Goal: Transaction & Acquisition: Purchase product/service

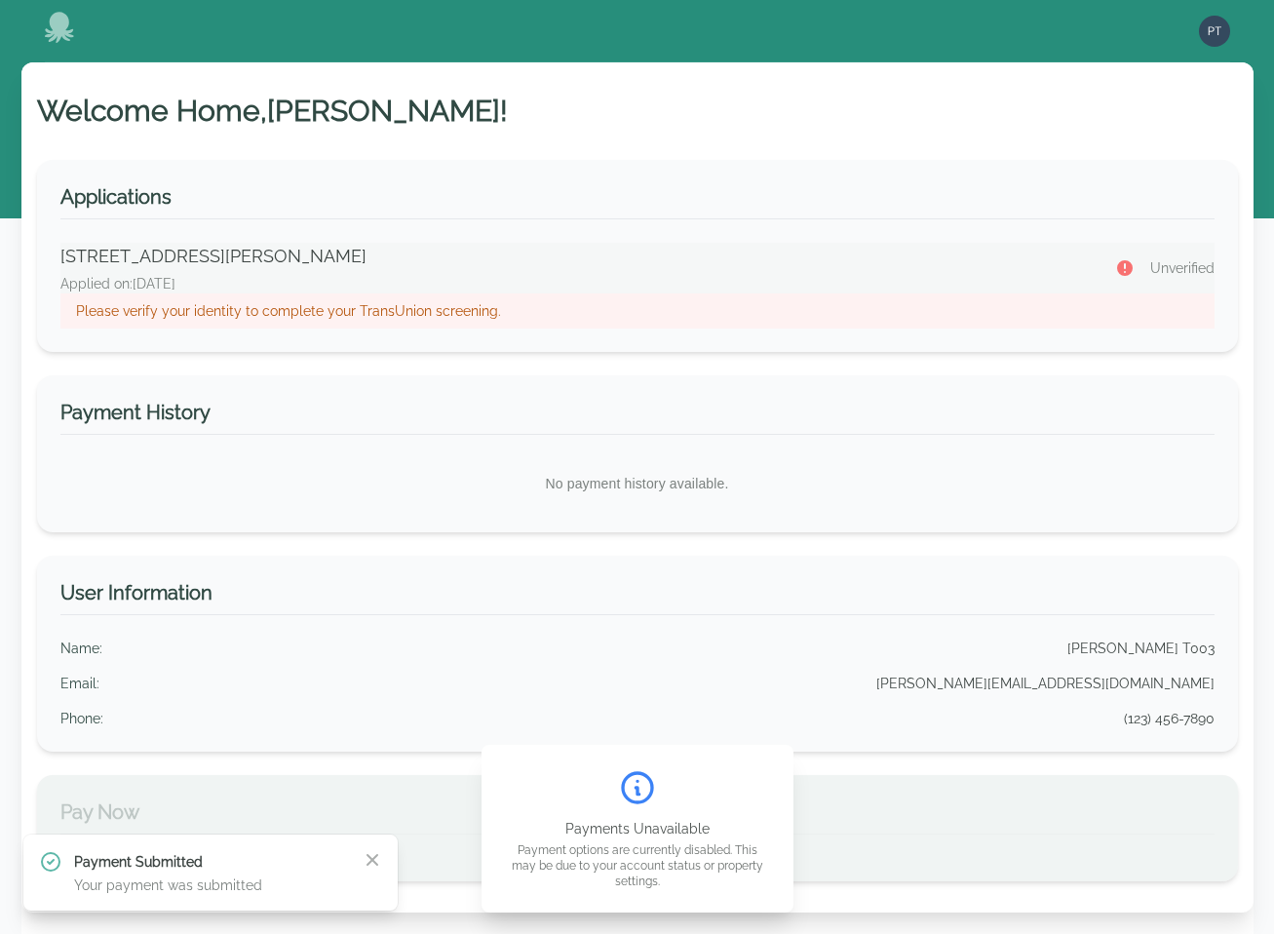
click at [339, 304] on p "Please verify your identity to complete your TransUnion screening." at bounding box center [637, 310] width 1123 height 19
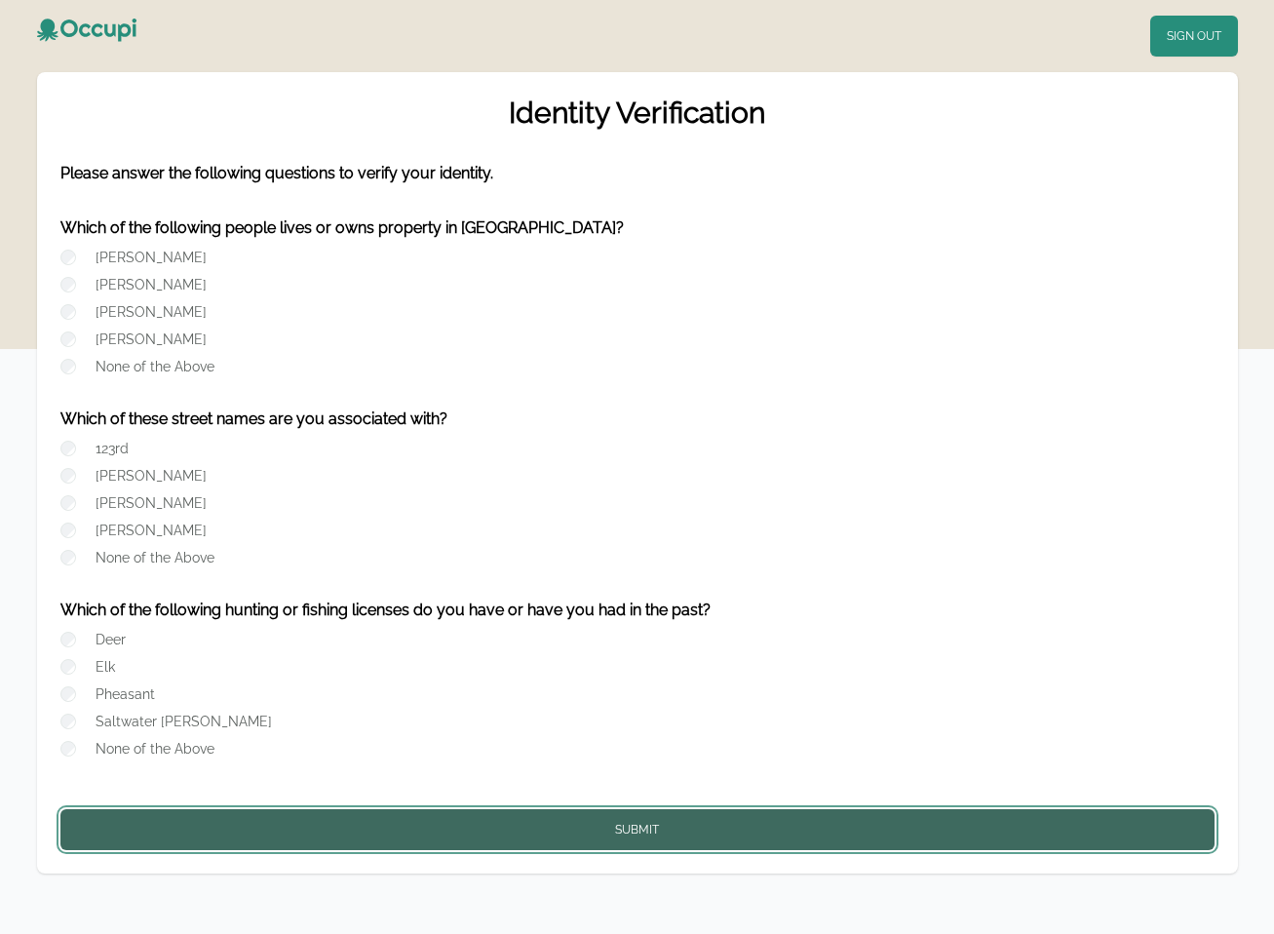
click at [555, 826] on button "Submit" at bounding box center [637, 829] width 1154 height 41
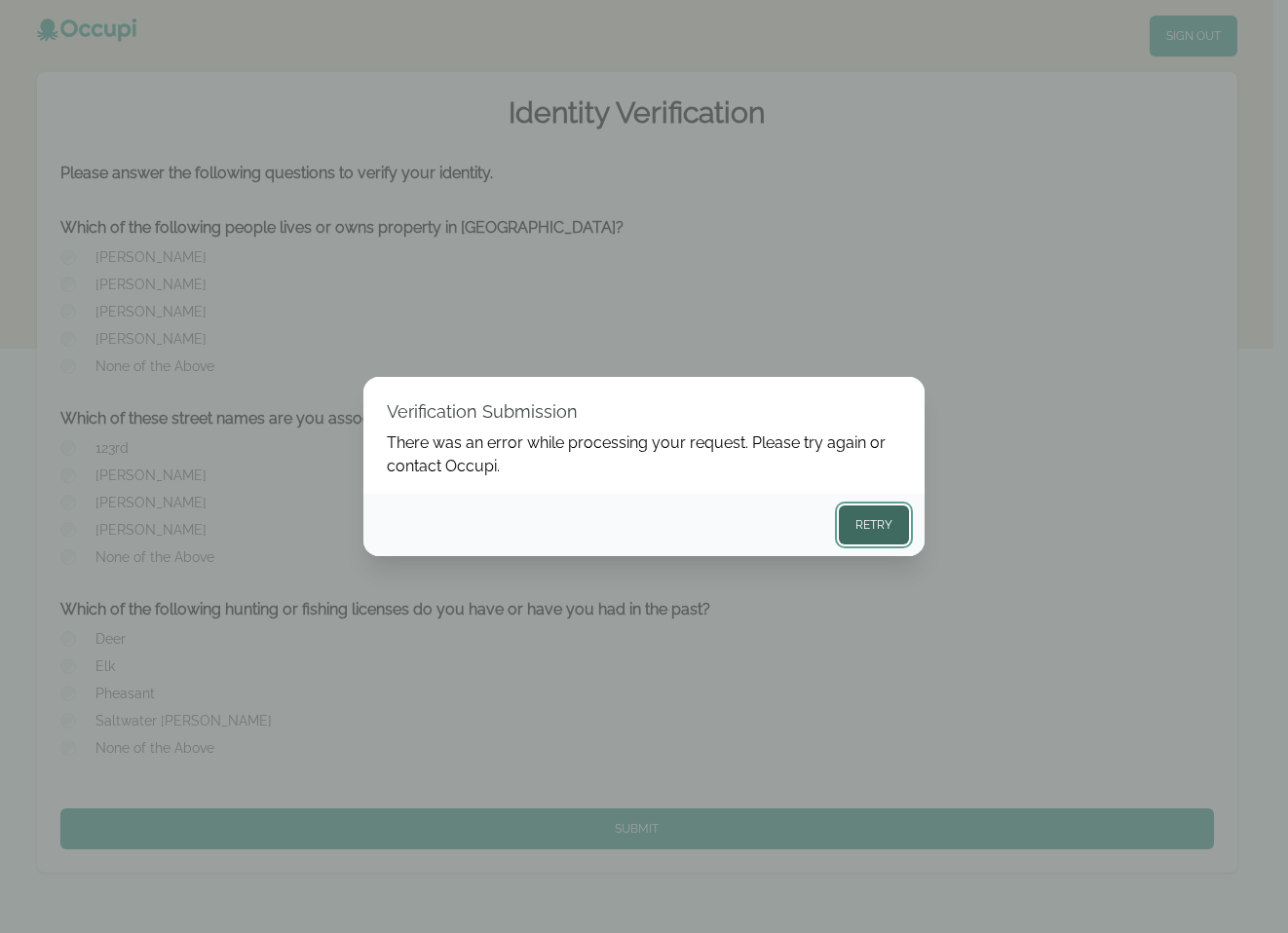
click at [860, 525] on button "Retry" at bounding box center [873, 524] width 70 height 39
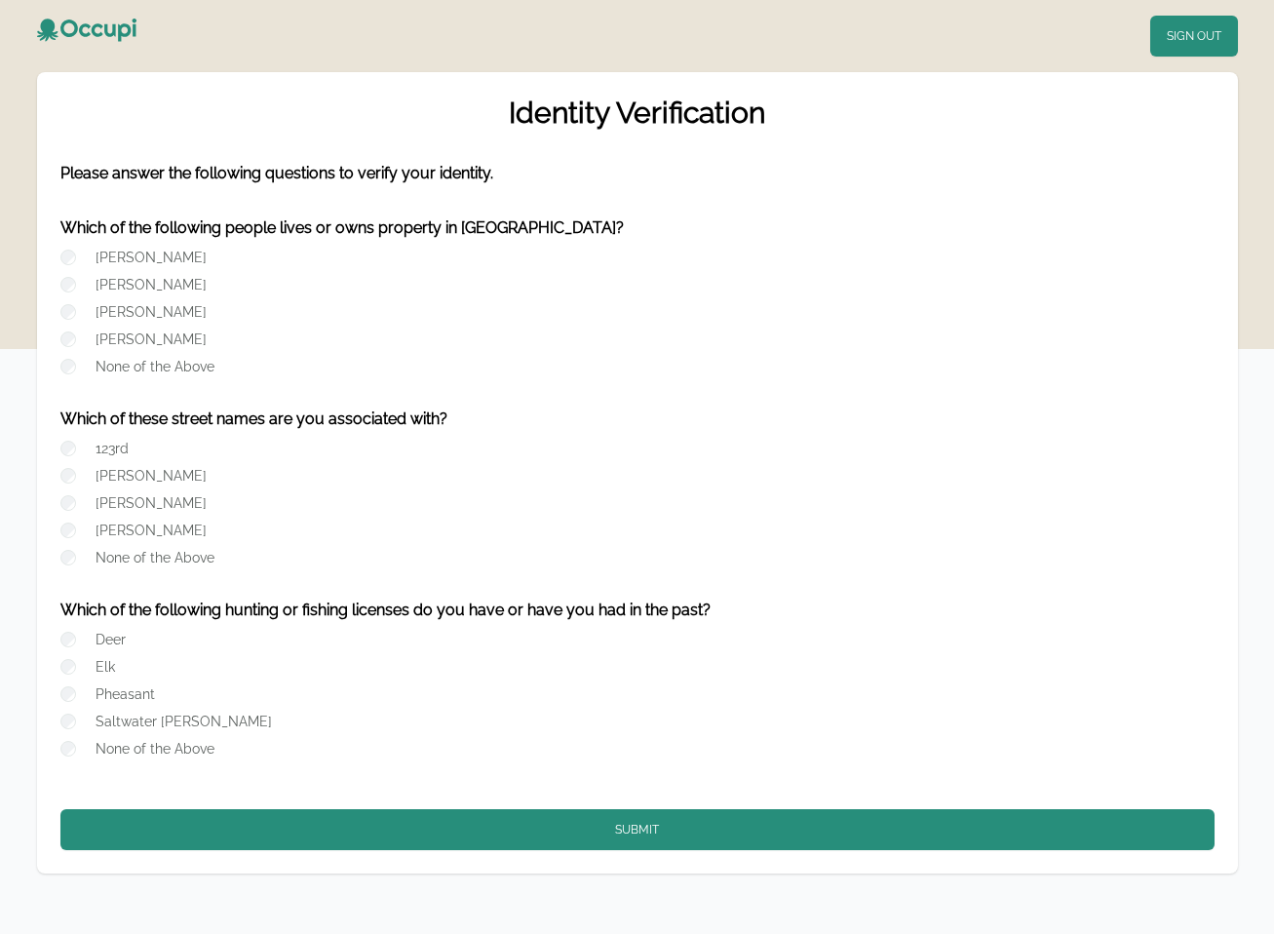
click at [71, 454] on div at bounding box center [71, 448] width 23 height 19
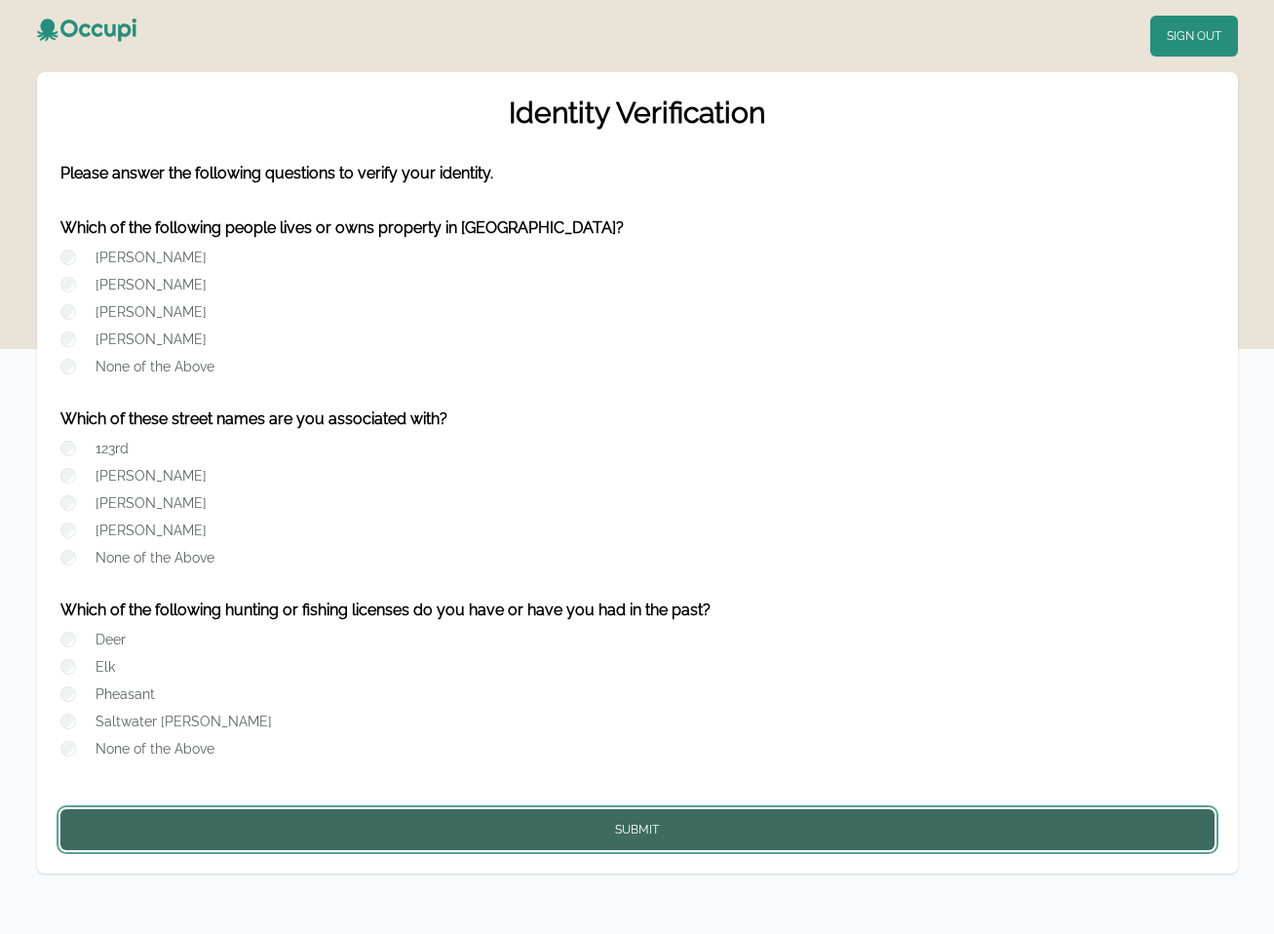
click at [600, 835] on button "Submit" at bounding box center [637, 829] width 1154 height 41
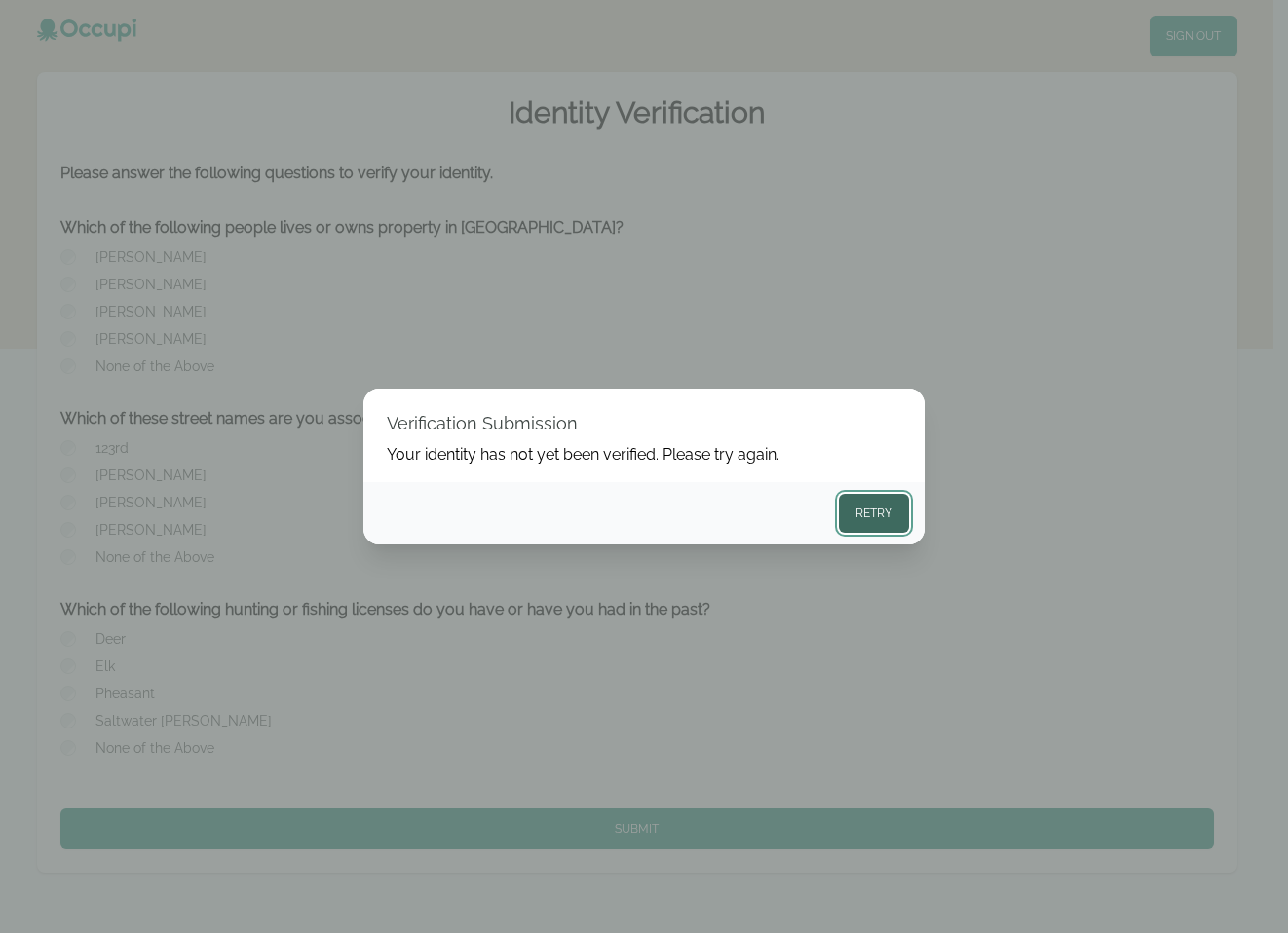
click at [873, 520] on button "Retry" at bounding box center [873, 512] width 70 height 39
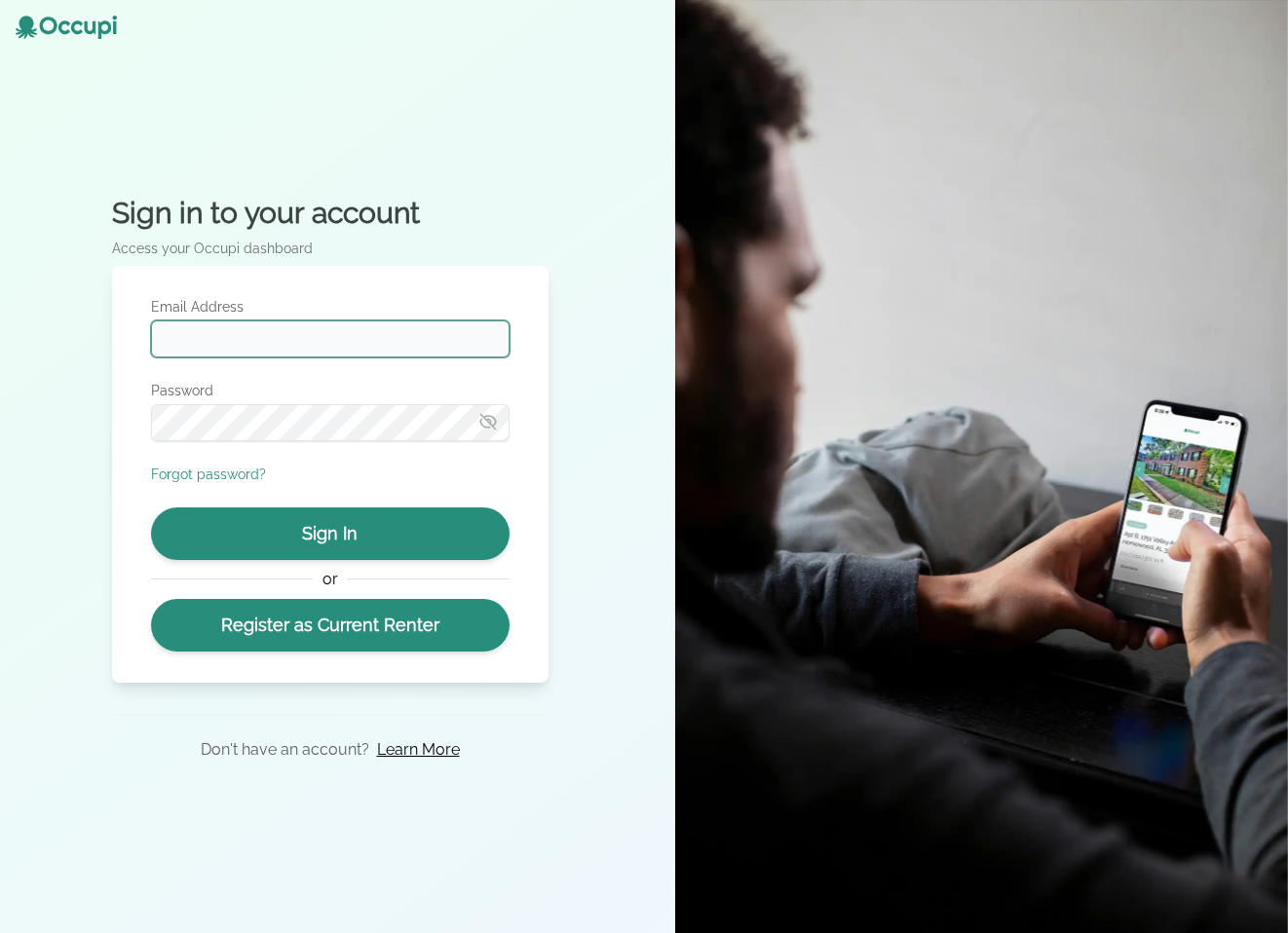
click at [255, 335] on input "Email Address" at bounding box center [330, 339] width 359 height 37
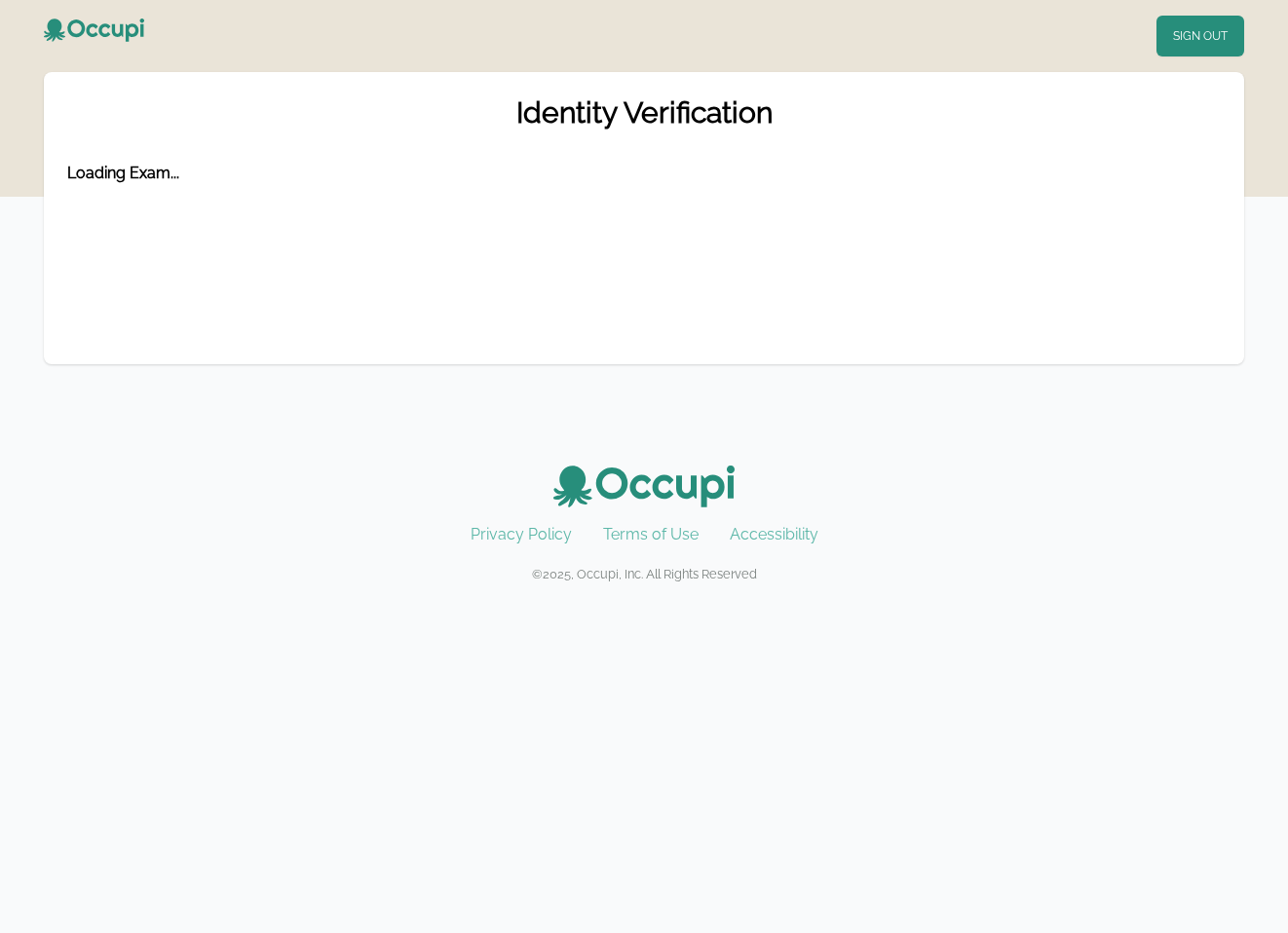
click at [97, 25] on icon at bounding box center [94, 36] width 100 height 35
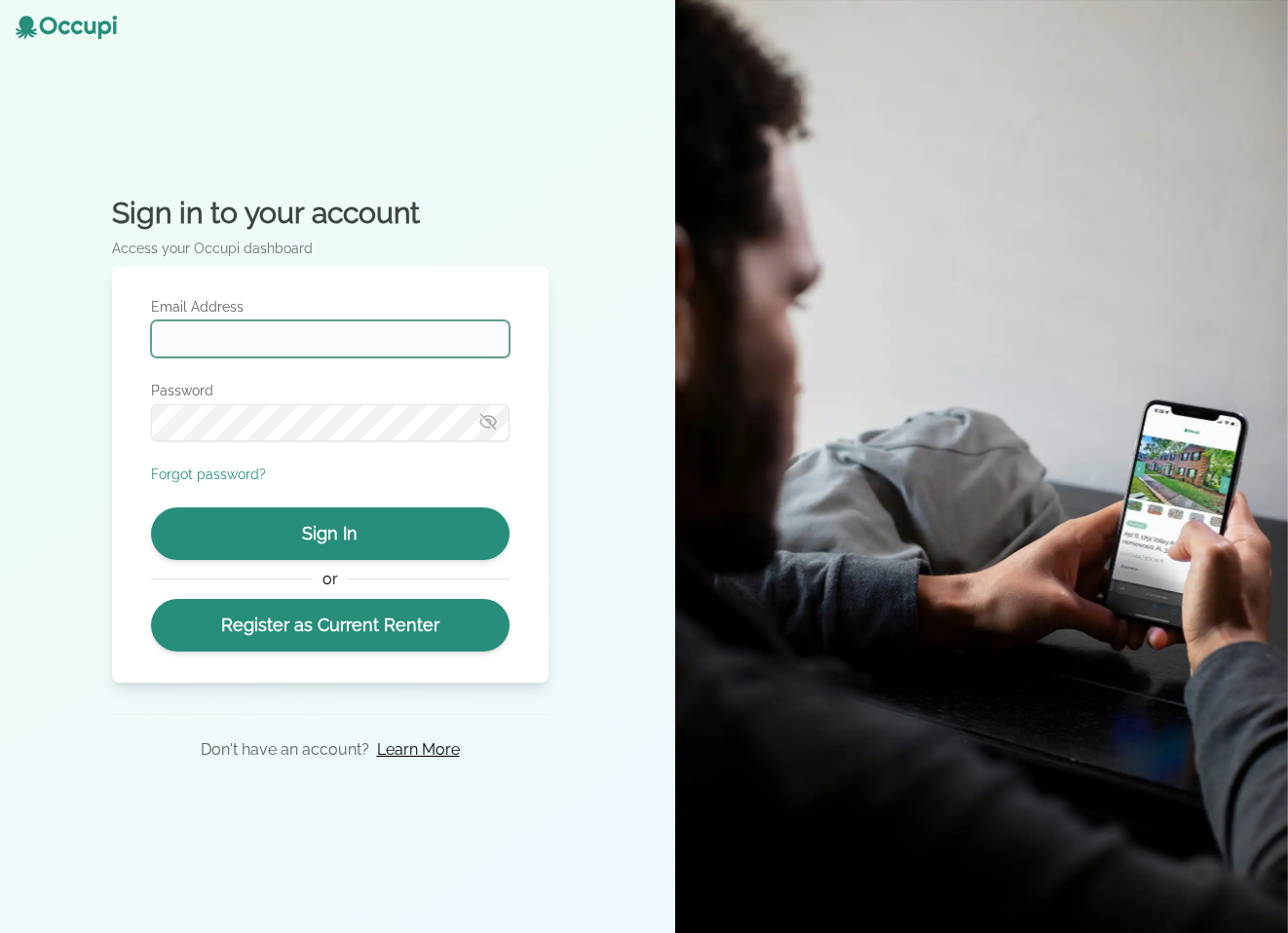
click at [294, 330] on input "Email Address" at bounding box center [330, 339] width 359 height 37
type input "**********"
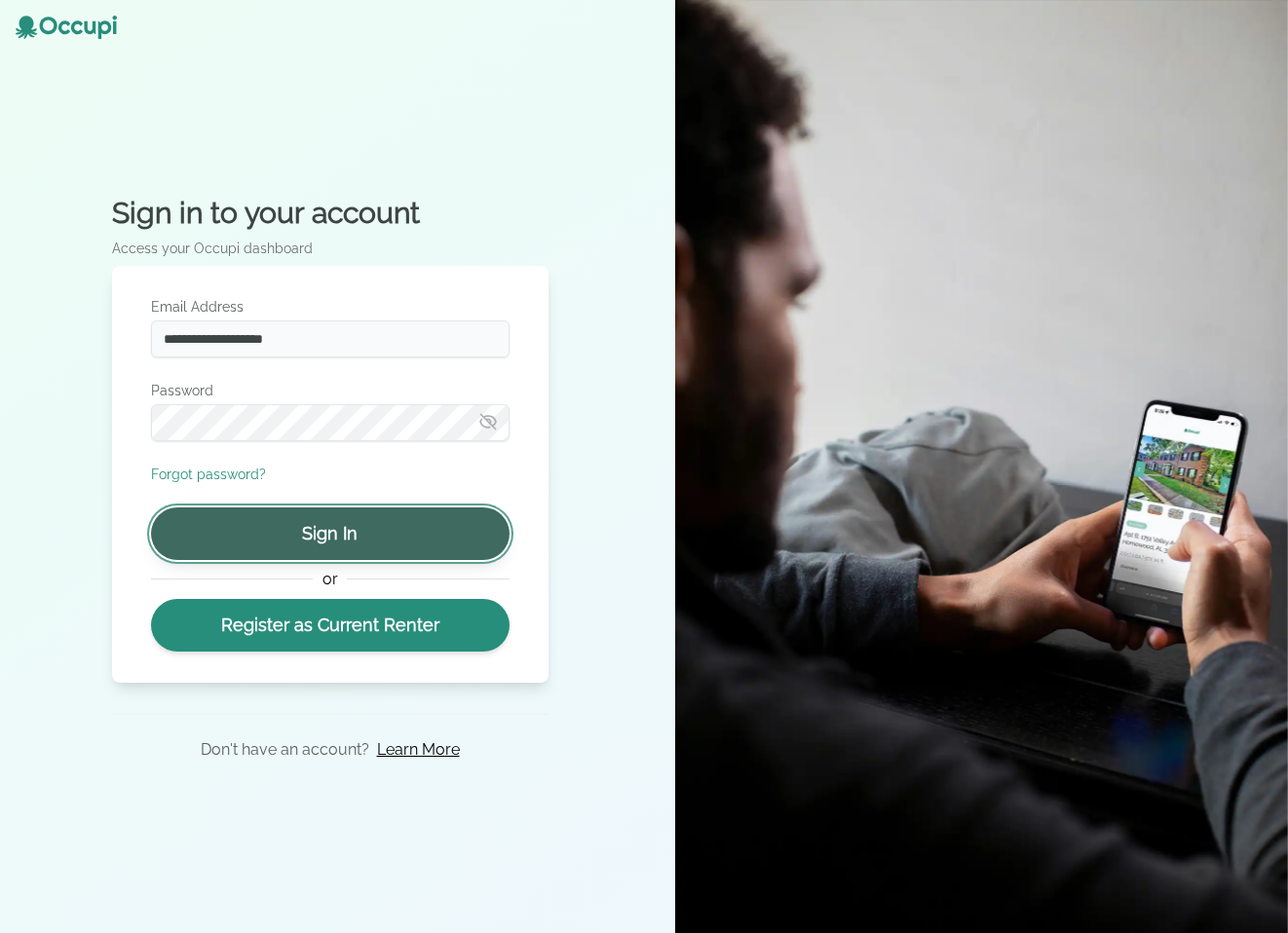
click at [311, 534] on button "Sign In" at bounding box center [330, 533] width 359 height 53
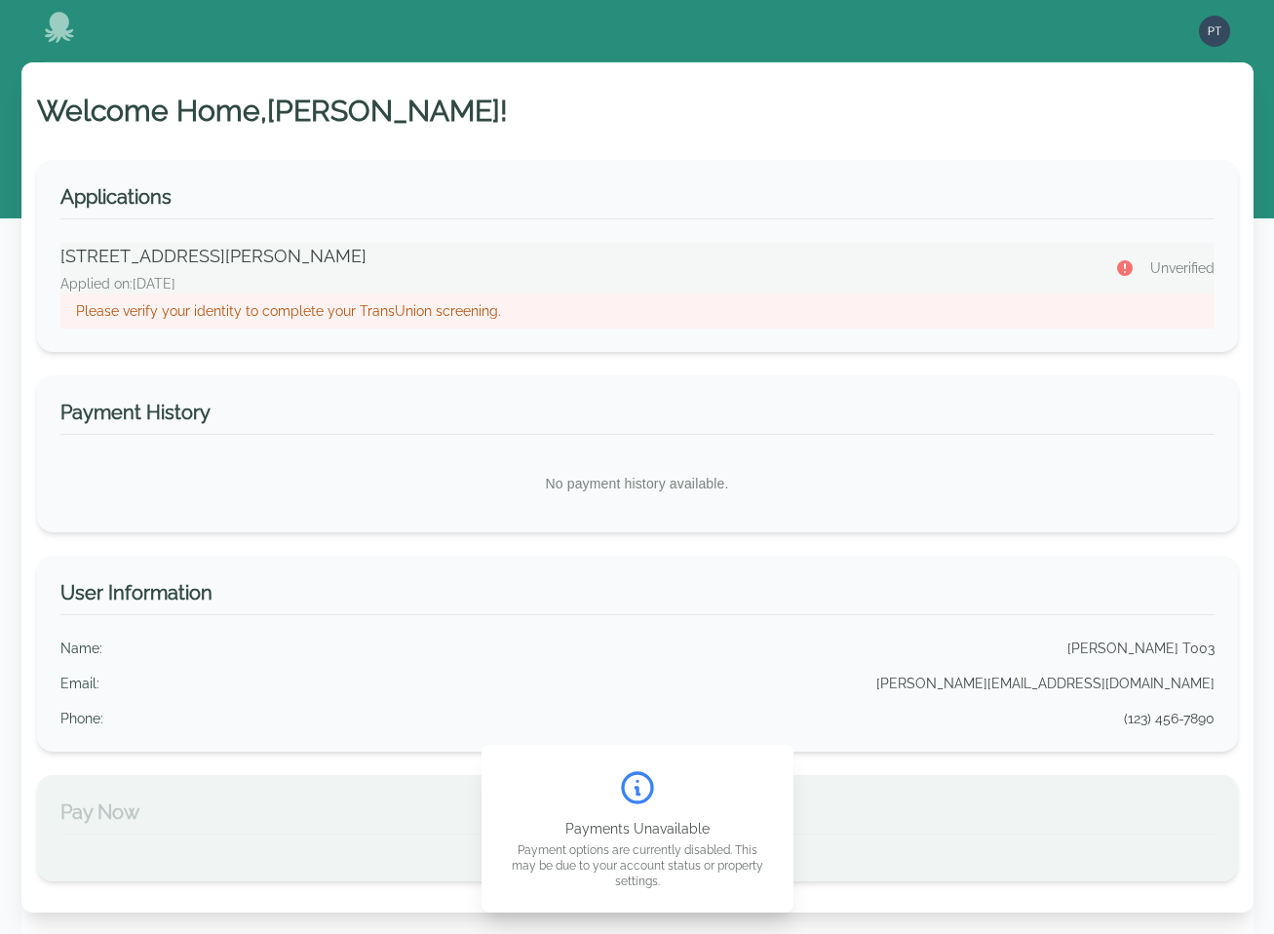
click at [347, 314] on p "Please verify your identity to complete your TransUnion screening." at bounding box center [637, 310] width 1123 height 19
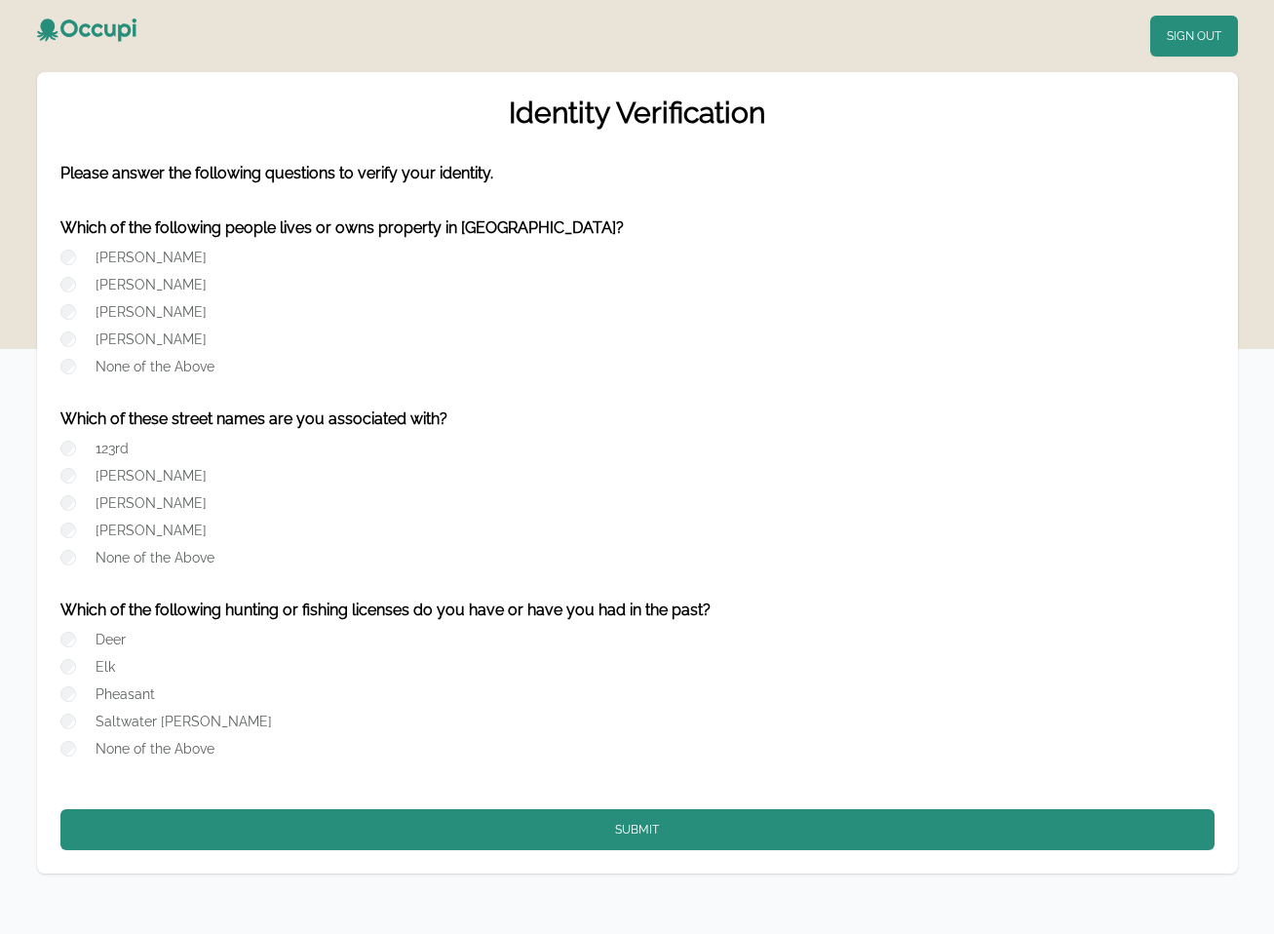
click at [167, 254] on label "Alfred Ingram" at bounding box center [151, 258] width 111 height 16
click at [103, 446] on label "123rd" at bounding box center [112, 449] width 33 height 16
click at [101, 641] on label "Deer" at bounding box center [111, 640] width 30 height 16
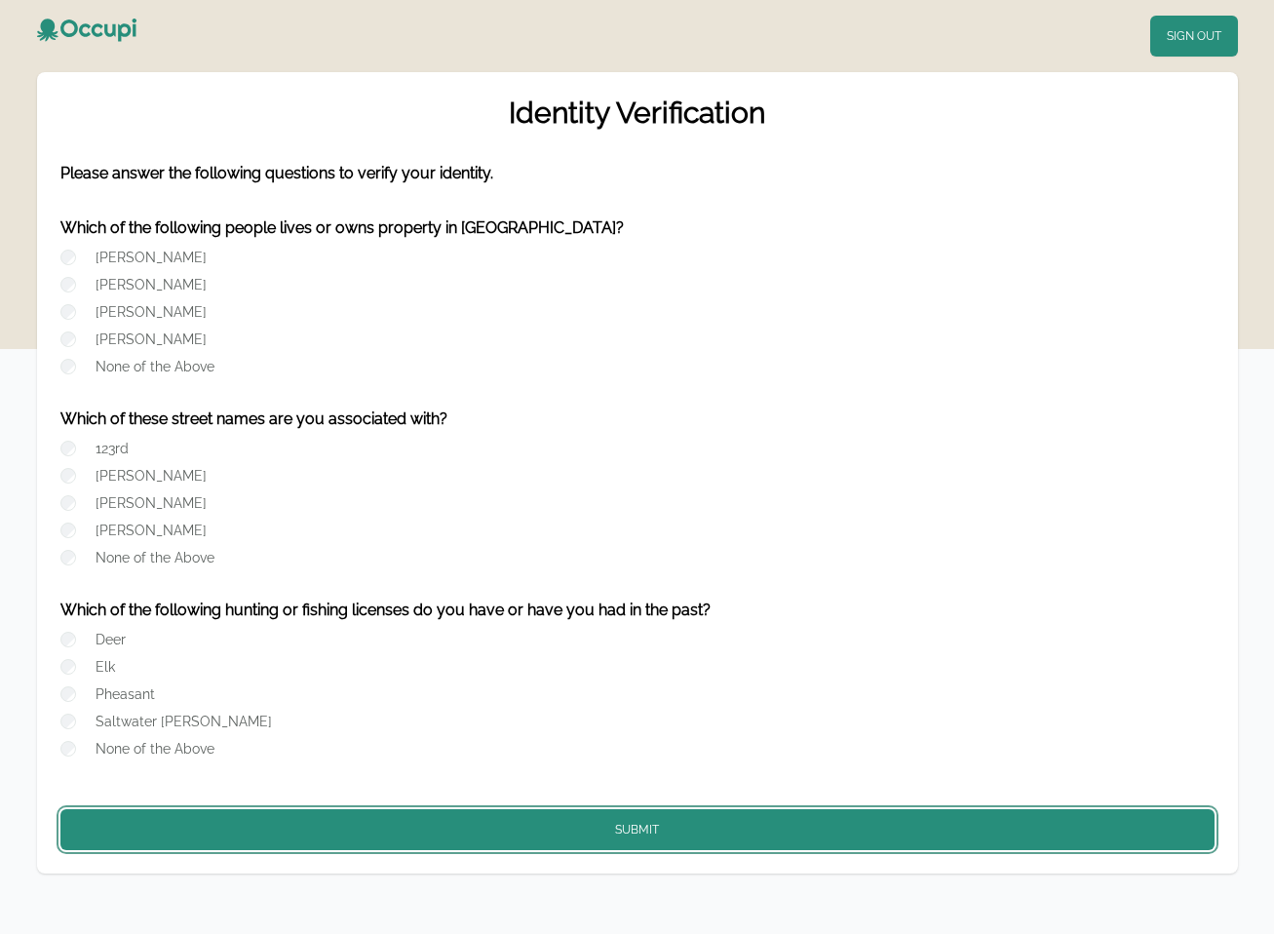
click at [599, 832] on button "Submit" at bounding box center [637, 829] width 1154 height 41
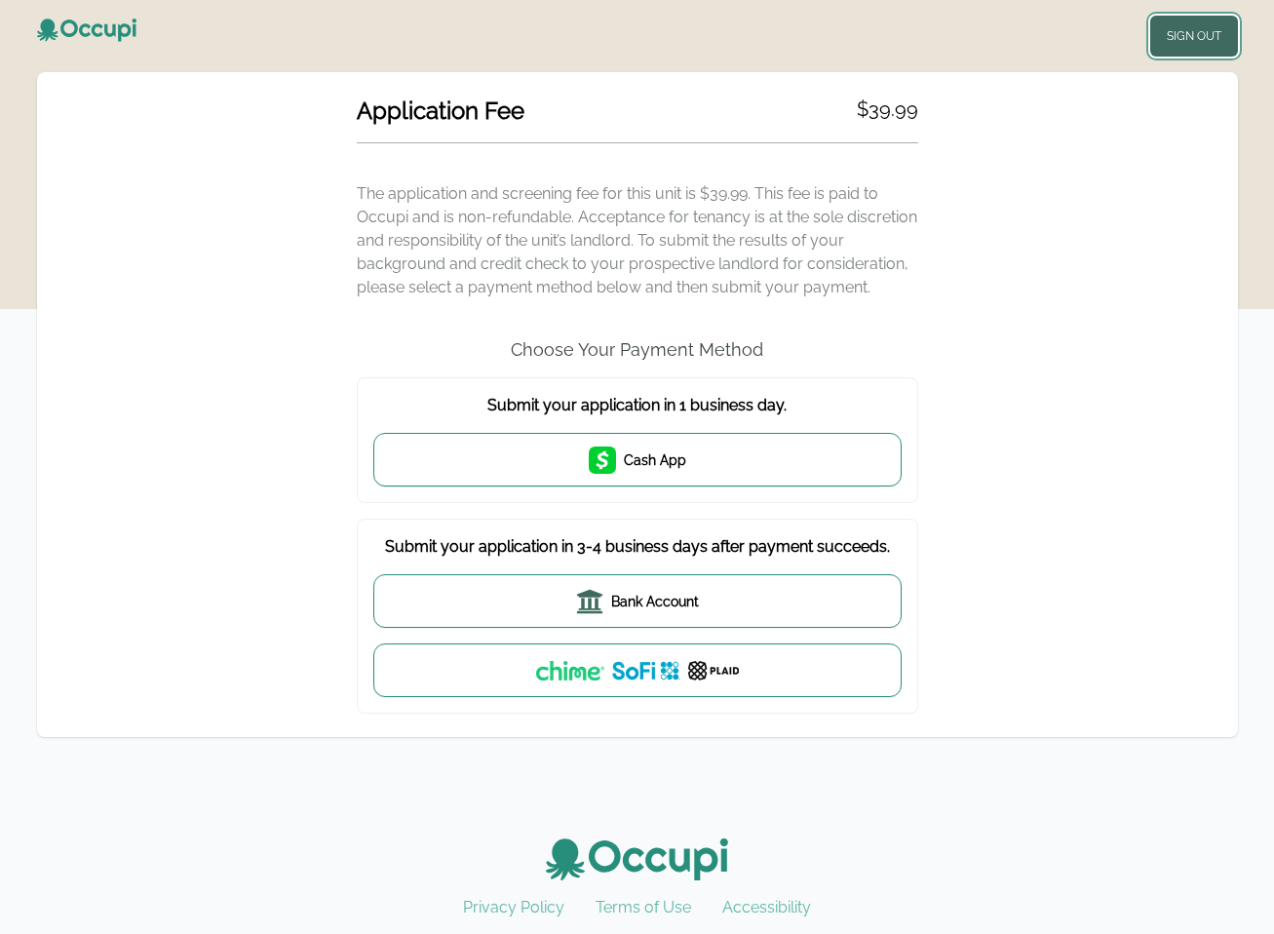
click at [1217, 43] on button "Sign Out" at bounding box center [1194, 36] width 88 height 41
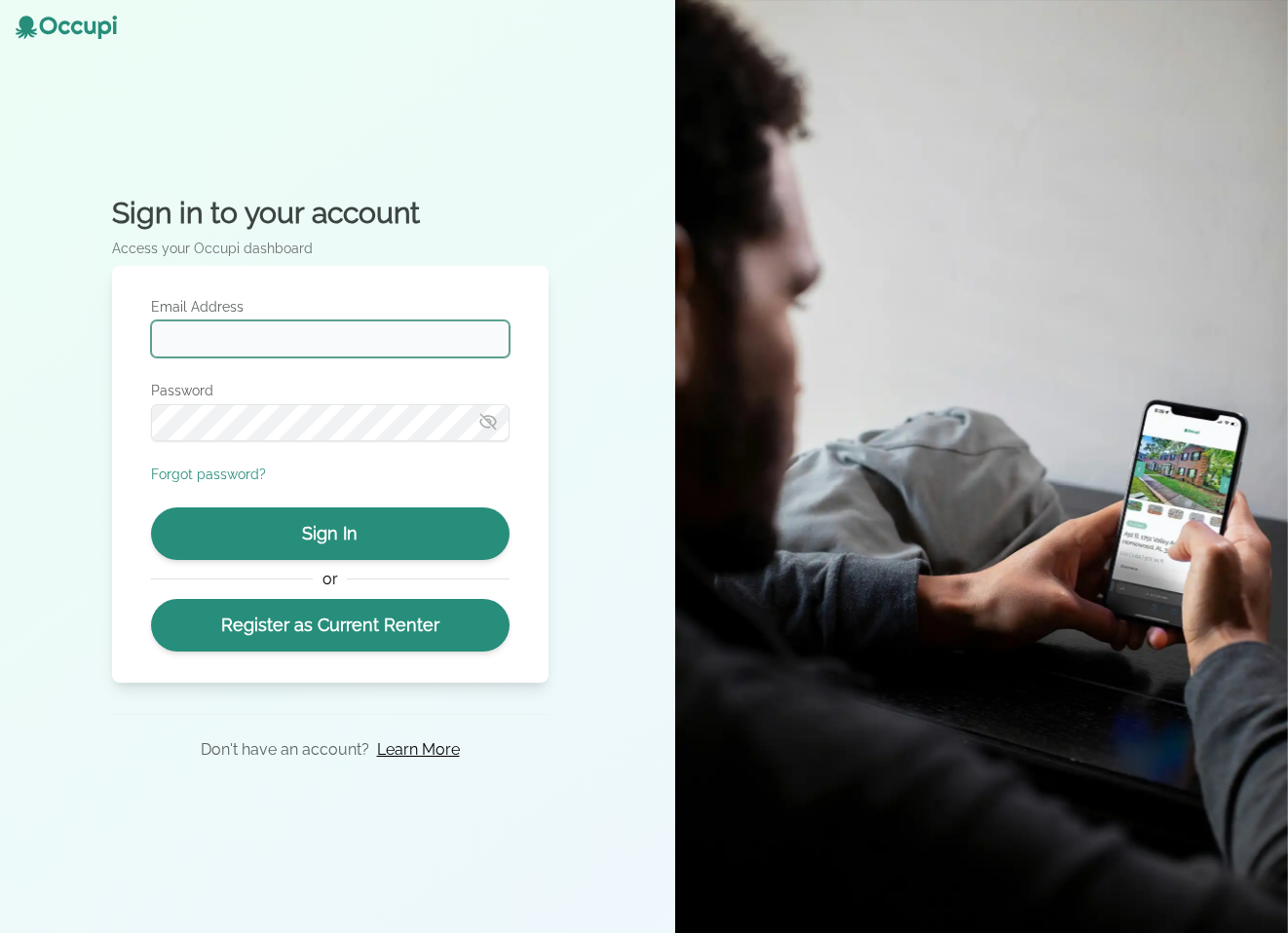
click at [300, 352] on input "Email Address" at bounding box center [330, 339] width 359 height 37
type input "**********"
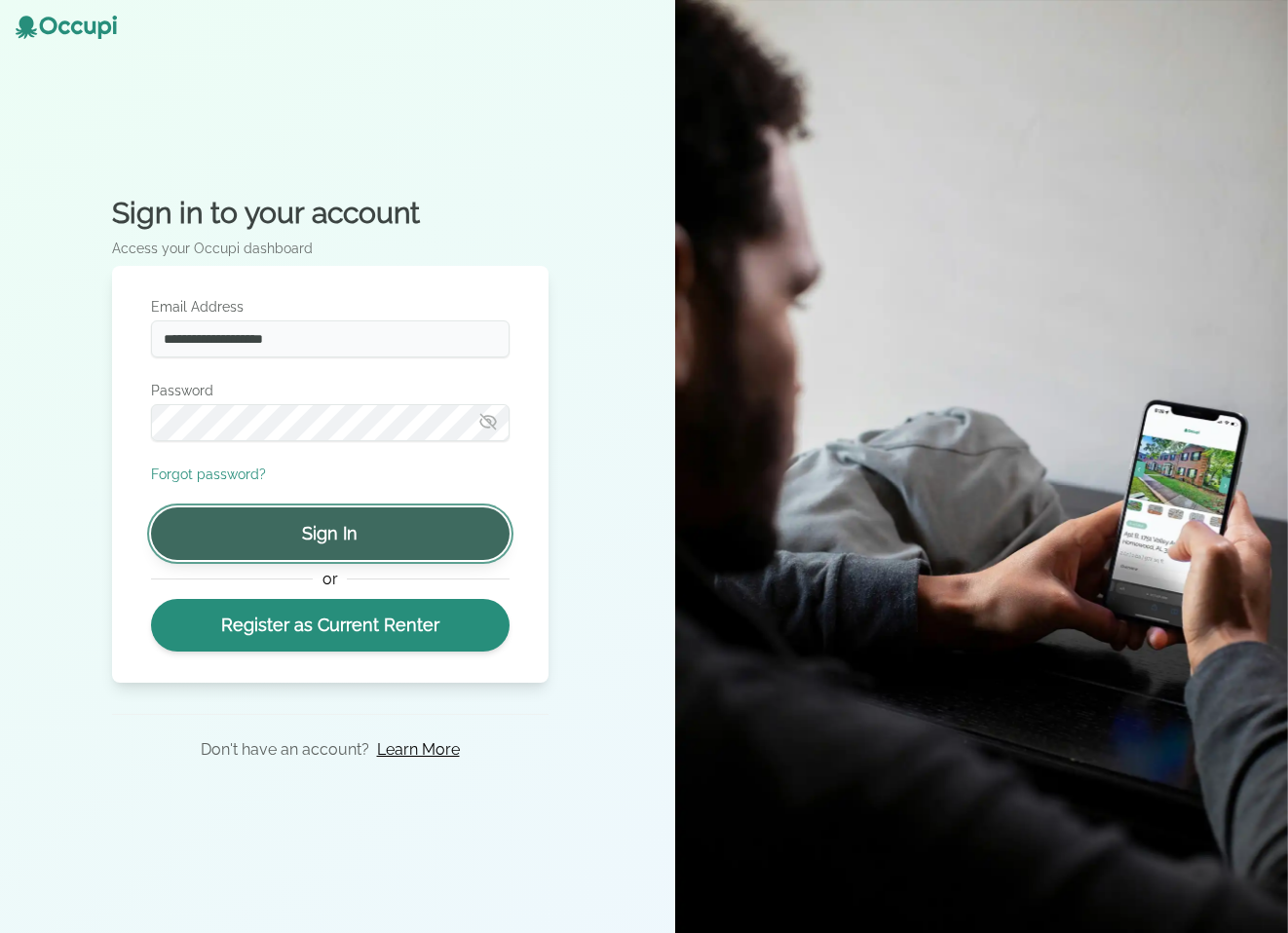
click at [350, 531] on button "Sign In" at bounding box center [330, 533] width 359 height 53
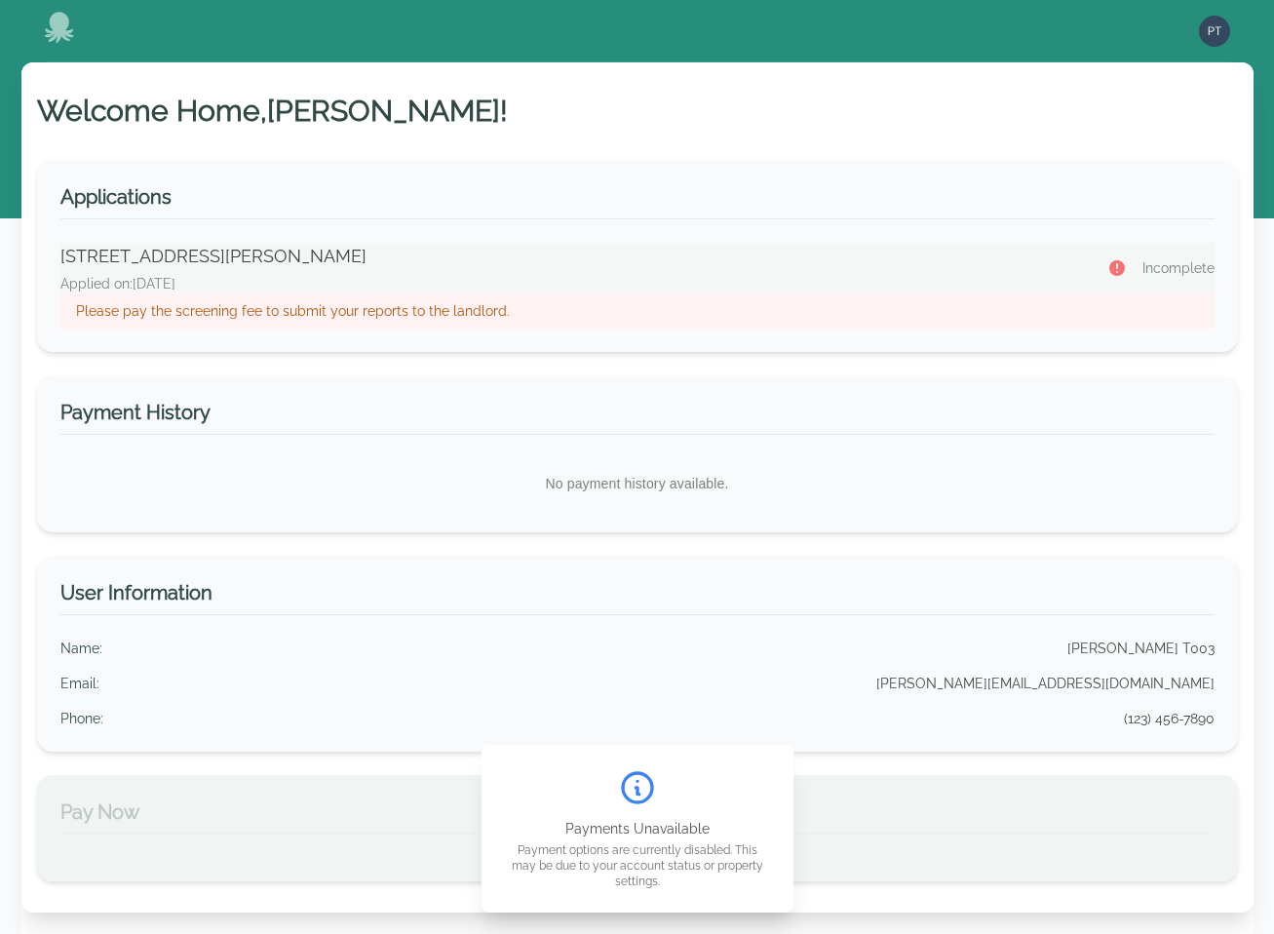
click at [443, 314] on p "Please pay the screening fee to submit your reports to the landlord." at bounding box center [637, 310] width 1123 height 19
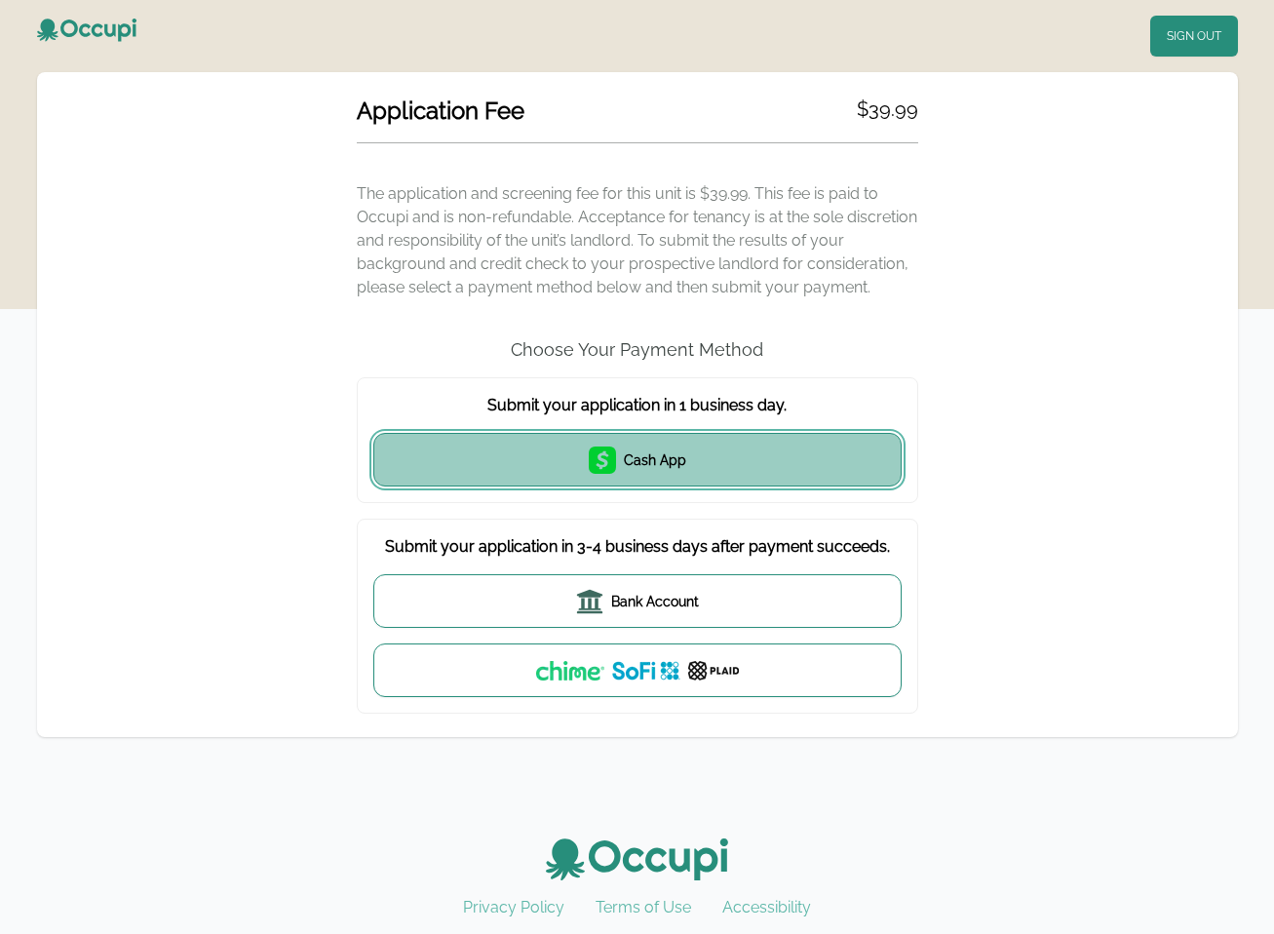
click at [662, 468] on span "Cash App" at bounding box center [655, 459] width 62 height 19
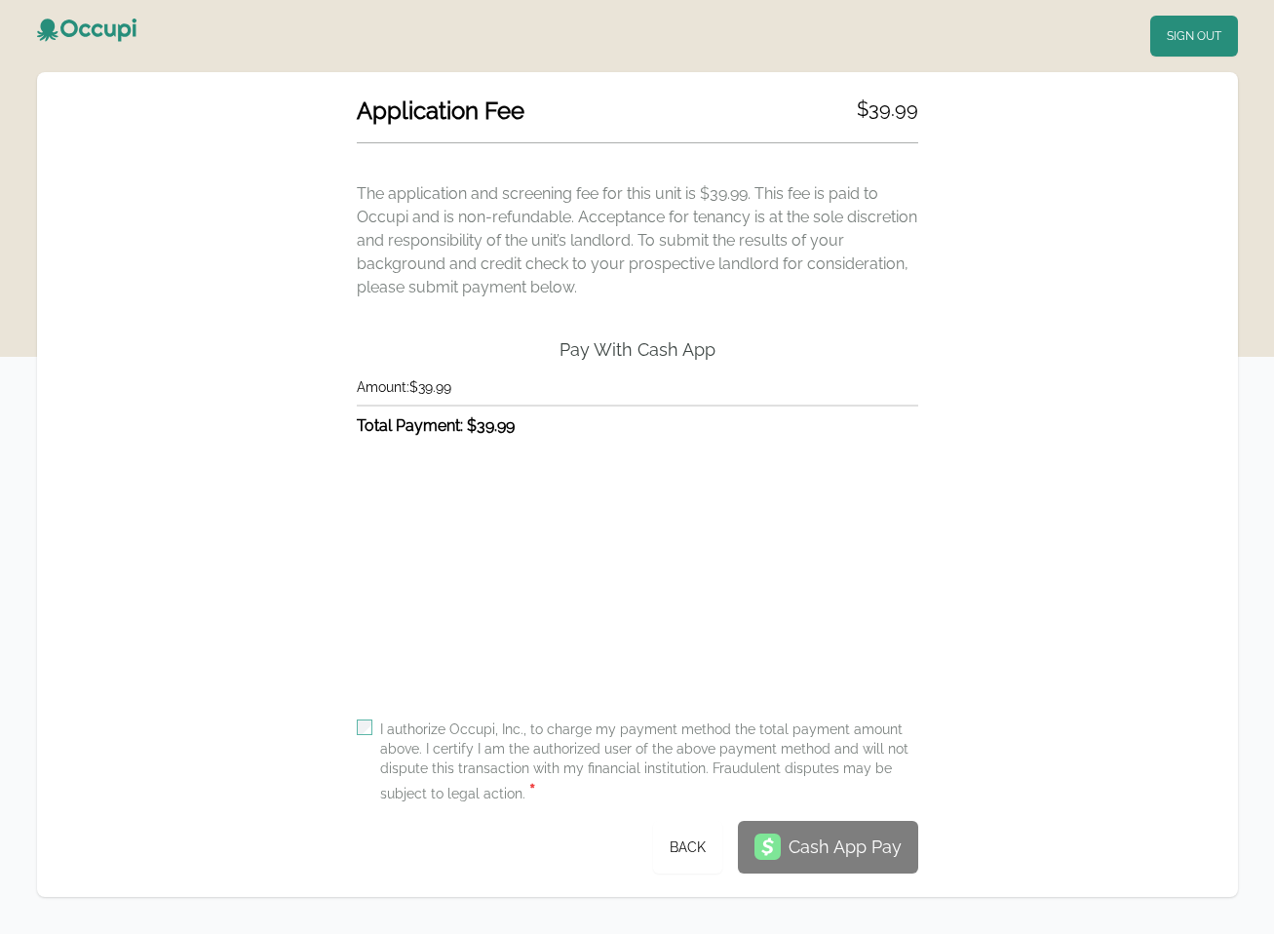
click at [426, 722] on label "I authorize Occupi, Inc., to charge my payment method the total payment amount …" at bounding box center [649, 763] width 538 height 86
click at [785, 840] on div at bounding box center [772, 847] width 34 height 26
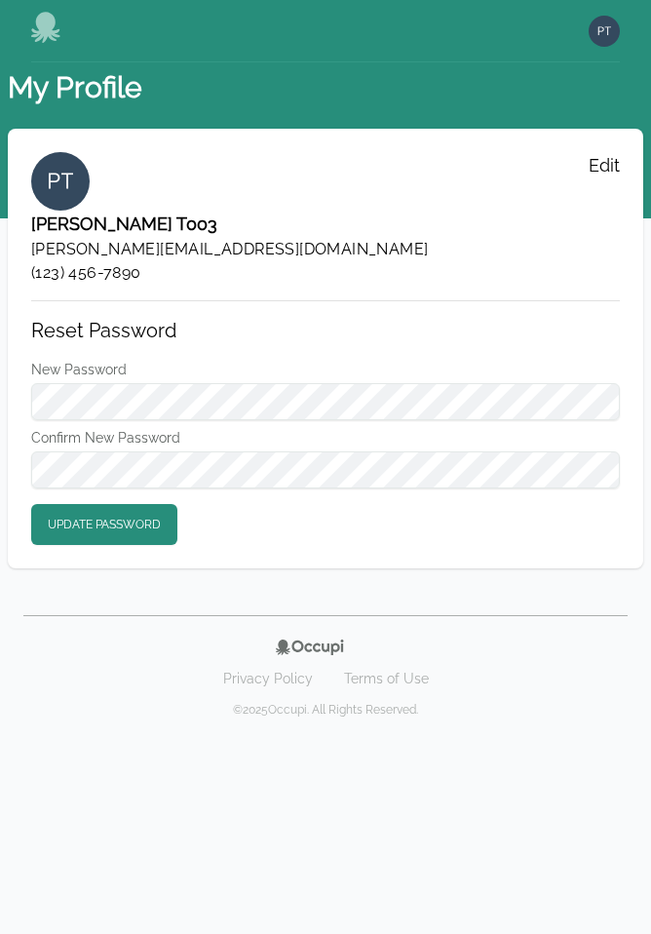
click at [38, 29] on icon at bounding box center [45, 27] width 29 height 31
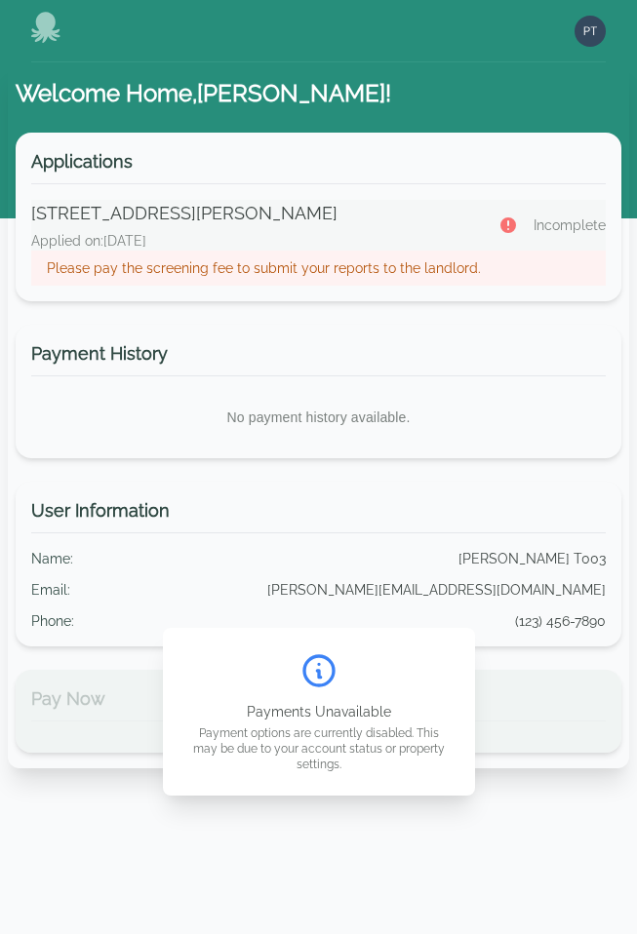
click at [264, 268] on p "Please pay the screening fee to submit your reports to the landlord." at bounding box center [318, 267] width 543 height 19
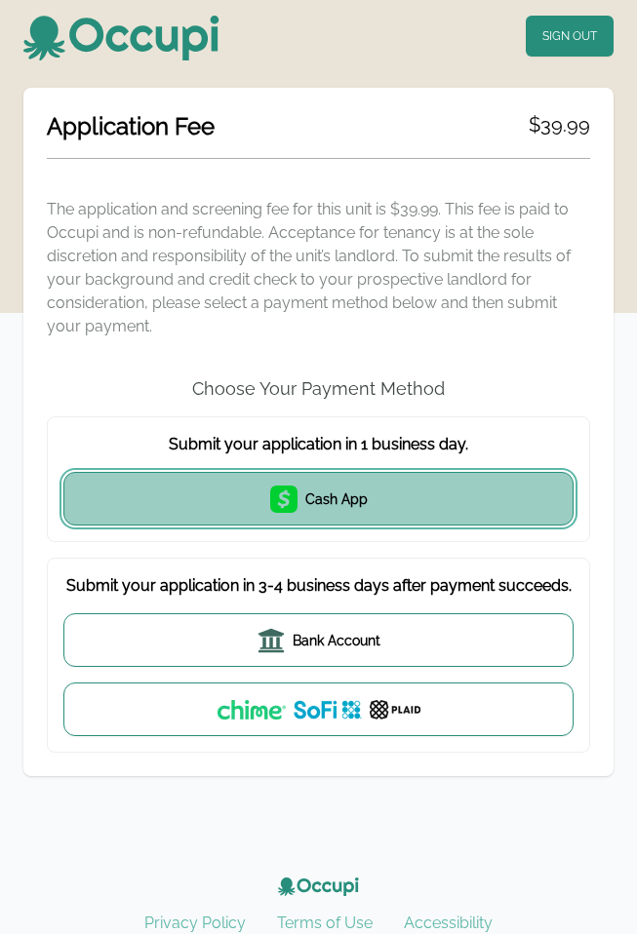
click at [335, 505] on span "Cash App" at bounding box center [336, 498] width 62 height 19
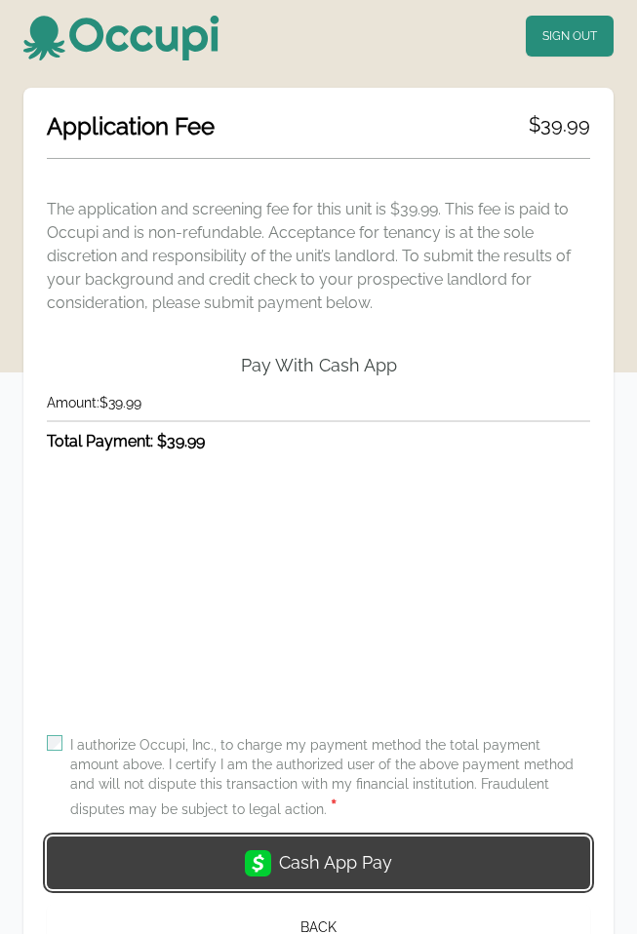
click at [322, 855] on div "Cash App Pay" at bounding box center [335, 862] width 113 height 27
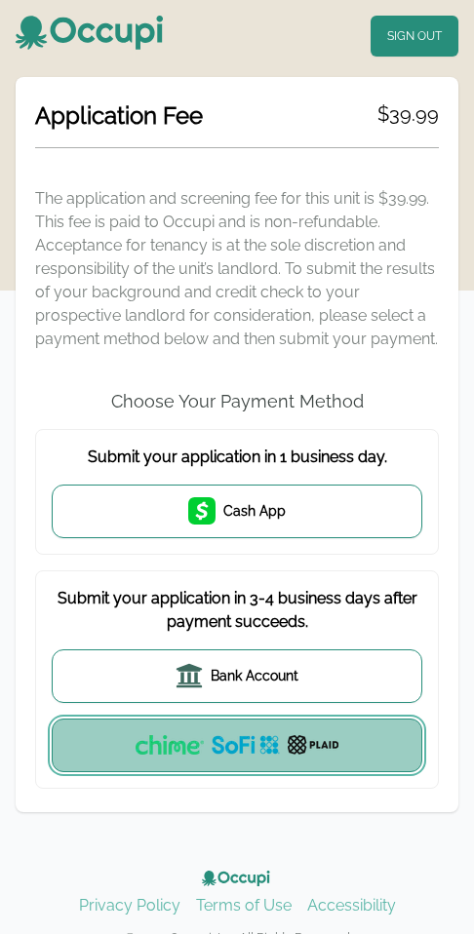
click at [253, 733] on button "Bank via Plaid" at bounding box center [237, 746] width 370 height 54
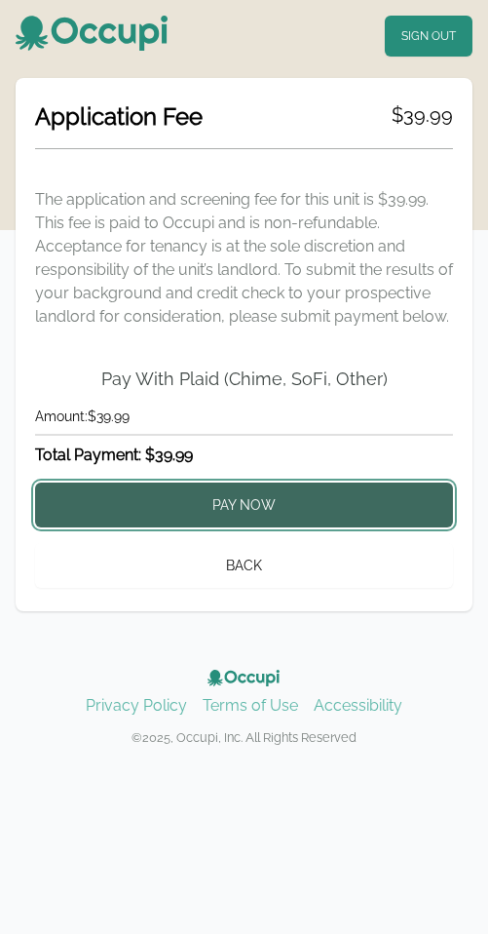
click at [261, 509] on button "Pay Now" at bounding box center [244, 505] width 418 height 45
click at [340, 511] on button "Pay Now" at bounding box center [244, 505] width 418 height 45
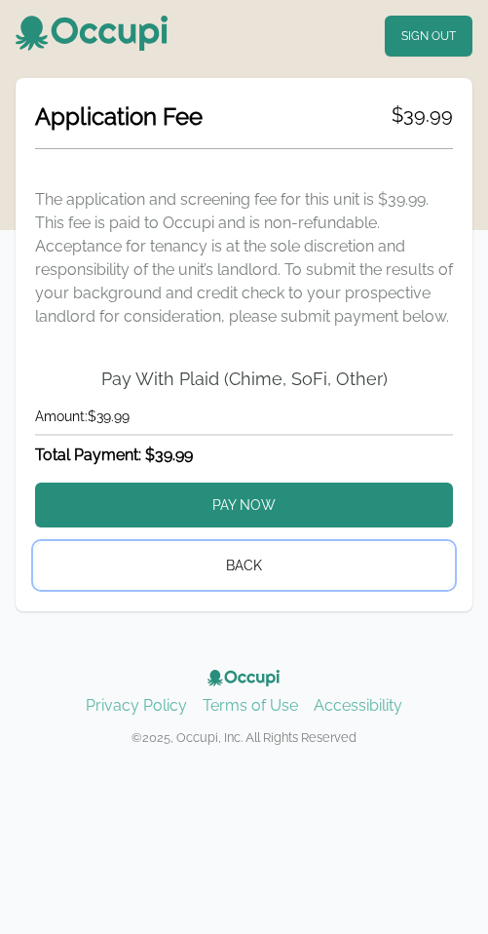
click at [223, 557] on button "Back" at bounding box center [244, 565] width 418 height 45
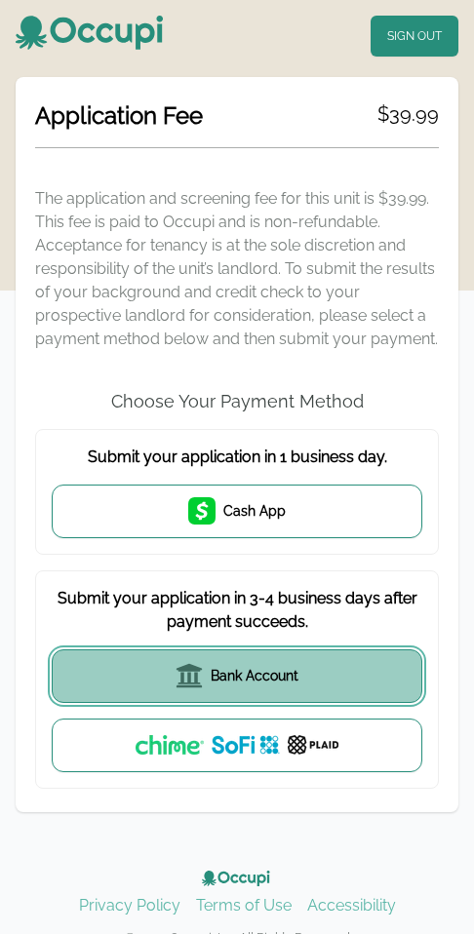
click at [231, 676] on span "Bank Account" at bounding box center [255, 675] width 88 height 19
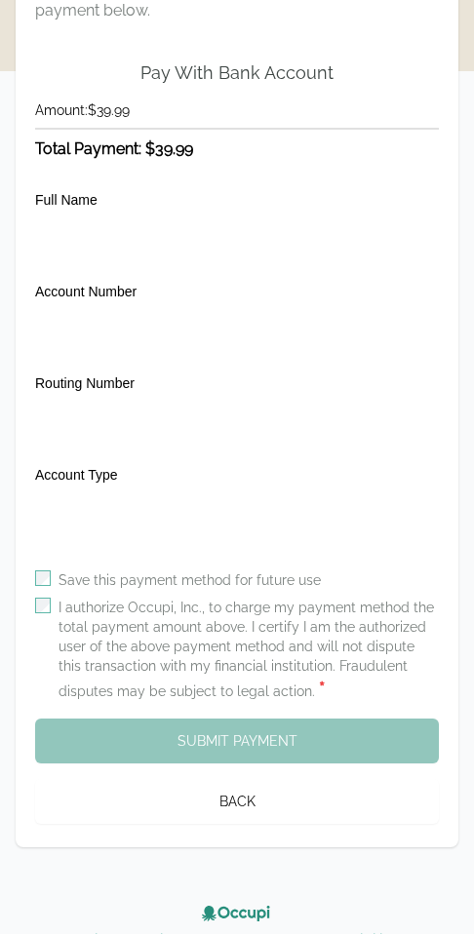
scroll to position [334, 0]
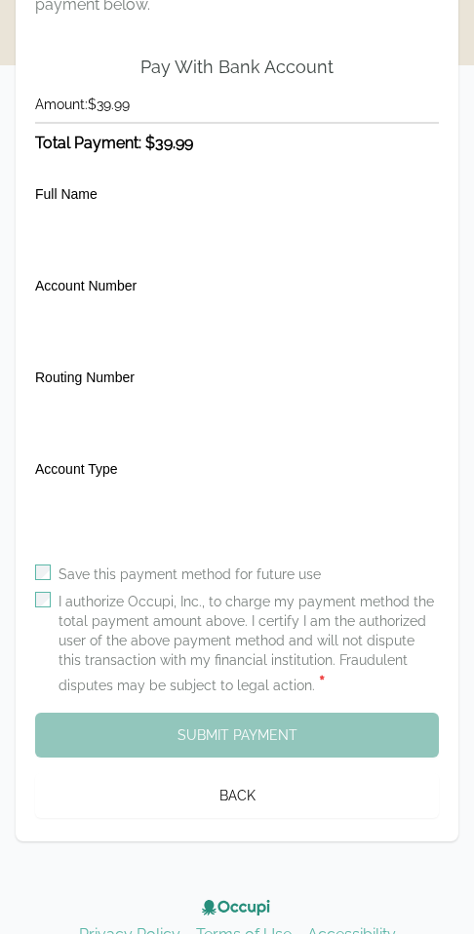
click at [122, 599] on label "I authorize Occupi, Inc., to charge my payment method the total payment amount …" at bounding box center [248, 644] width 380 height 105
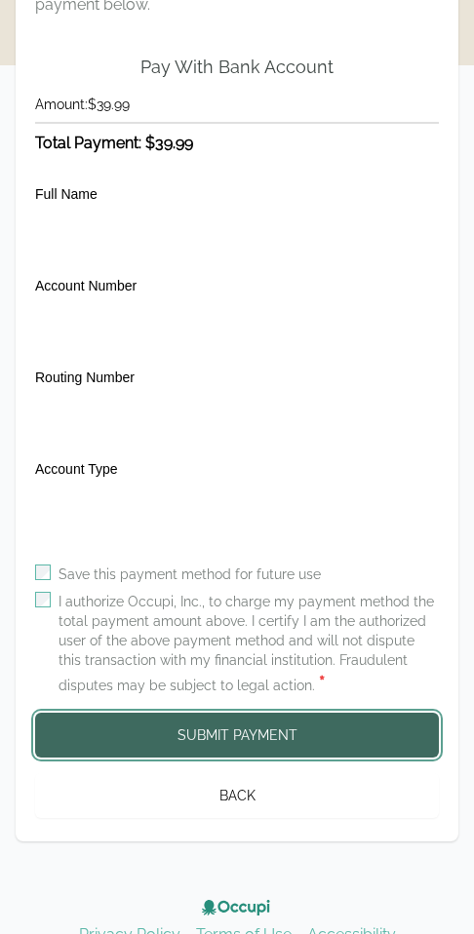
click at [274, 730] on button "Submit Payment" at bounding box center [237, 735] width 404 height 45
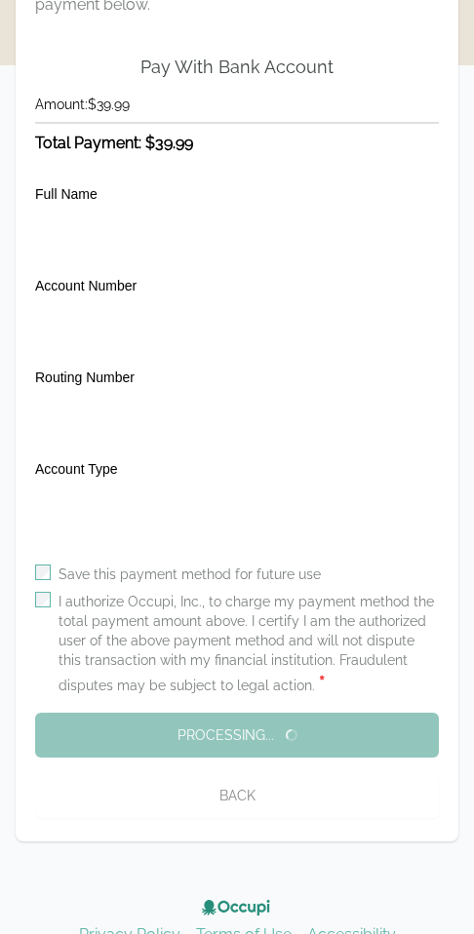
scroll to position [0, 0]
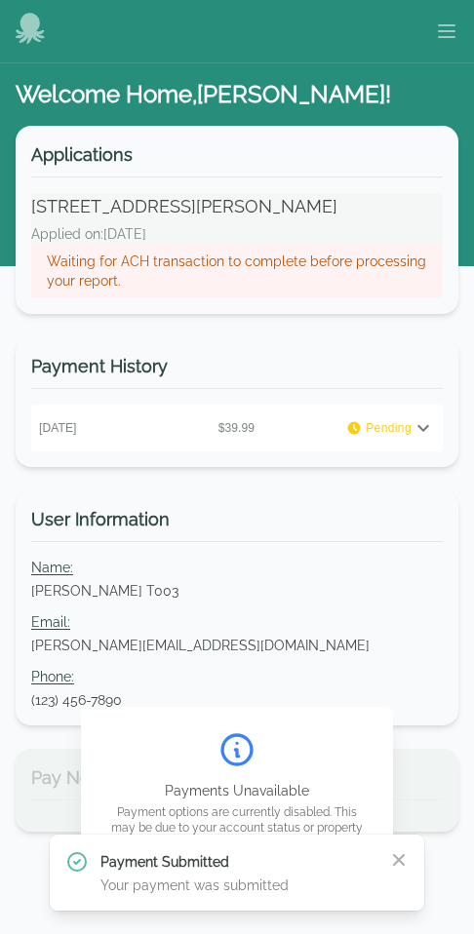
click at [262, 259] on p "Waiting for ACH transaction to complete before processing your report." at bounding box center [237, 271] width 380 height 39
